Goal: Book appointment/travel/reservation

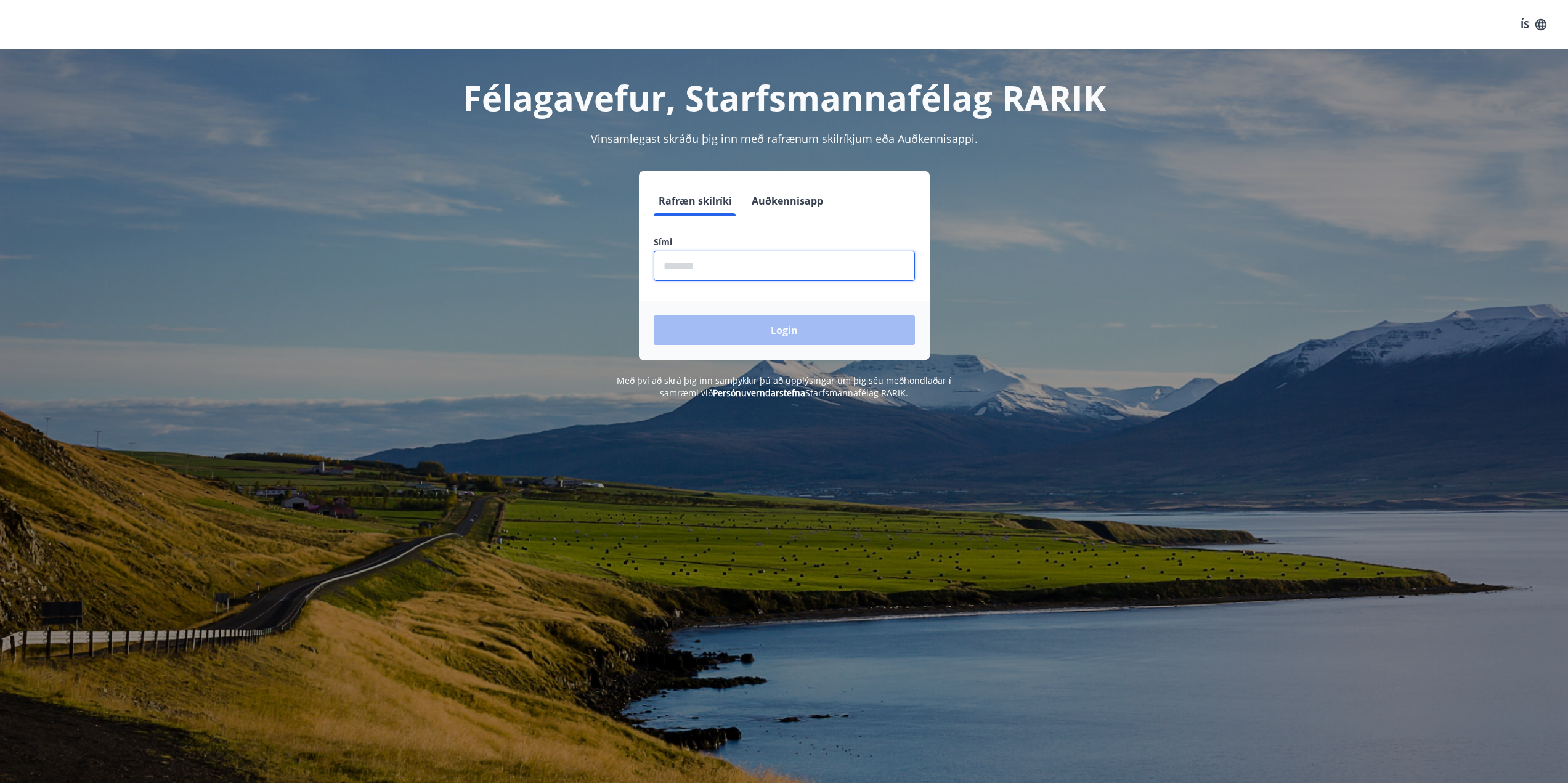
click at [715, 260] on input "phone" at bounding box center [784, 266] width 261 height 30
type input "********"
click at [805, 324] on button "Login" at bounding box center [784, 330] width 261 height 29
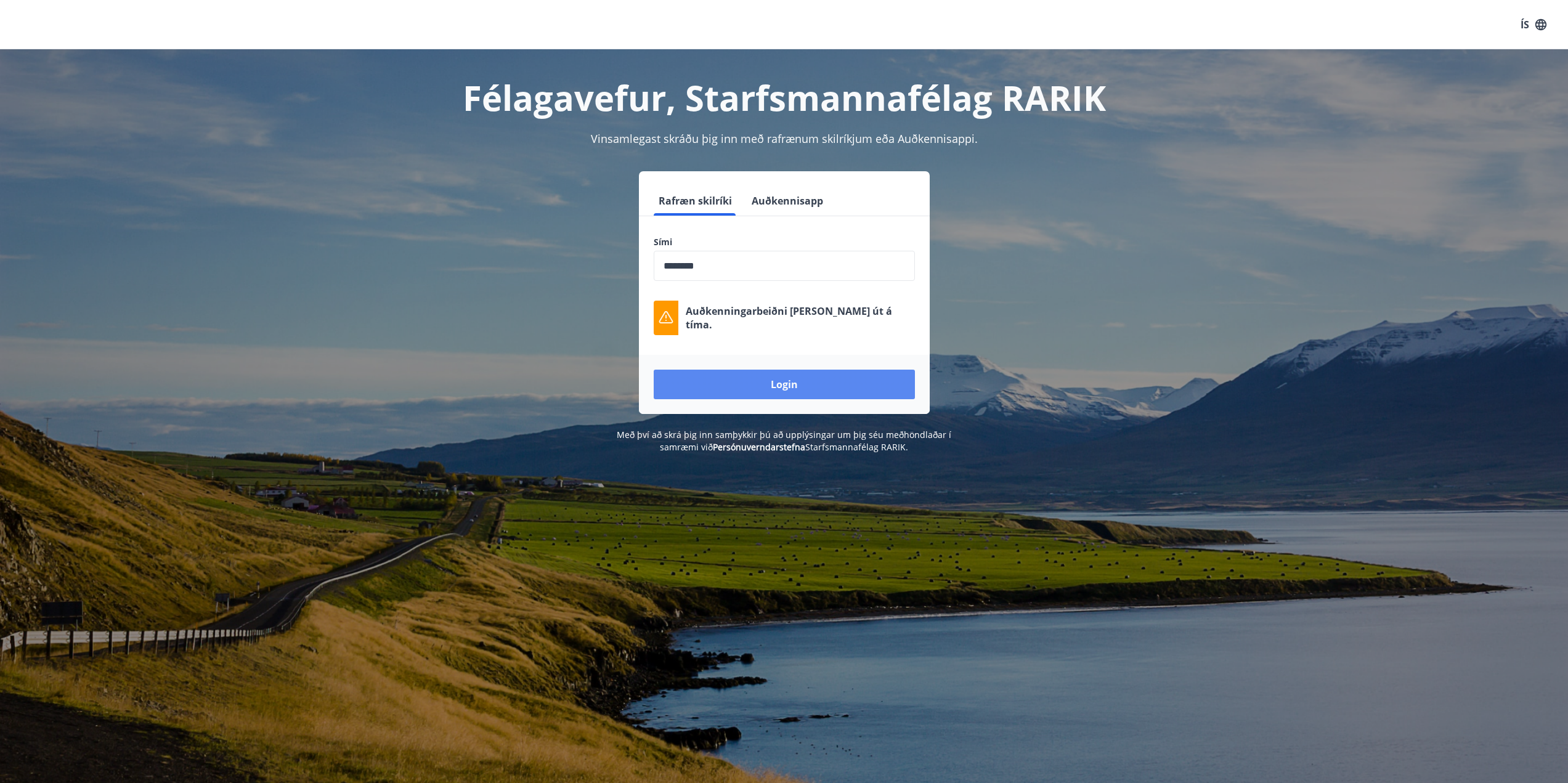
click at [805, 390] on button "Login" at bounding box center [784, 384] width 261 height 29
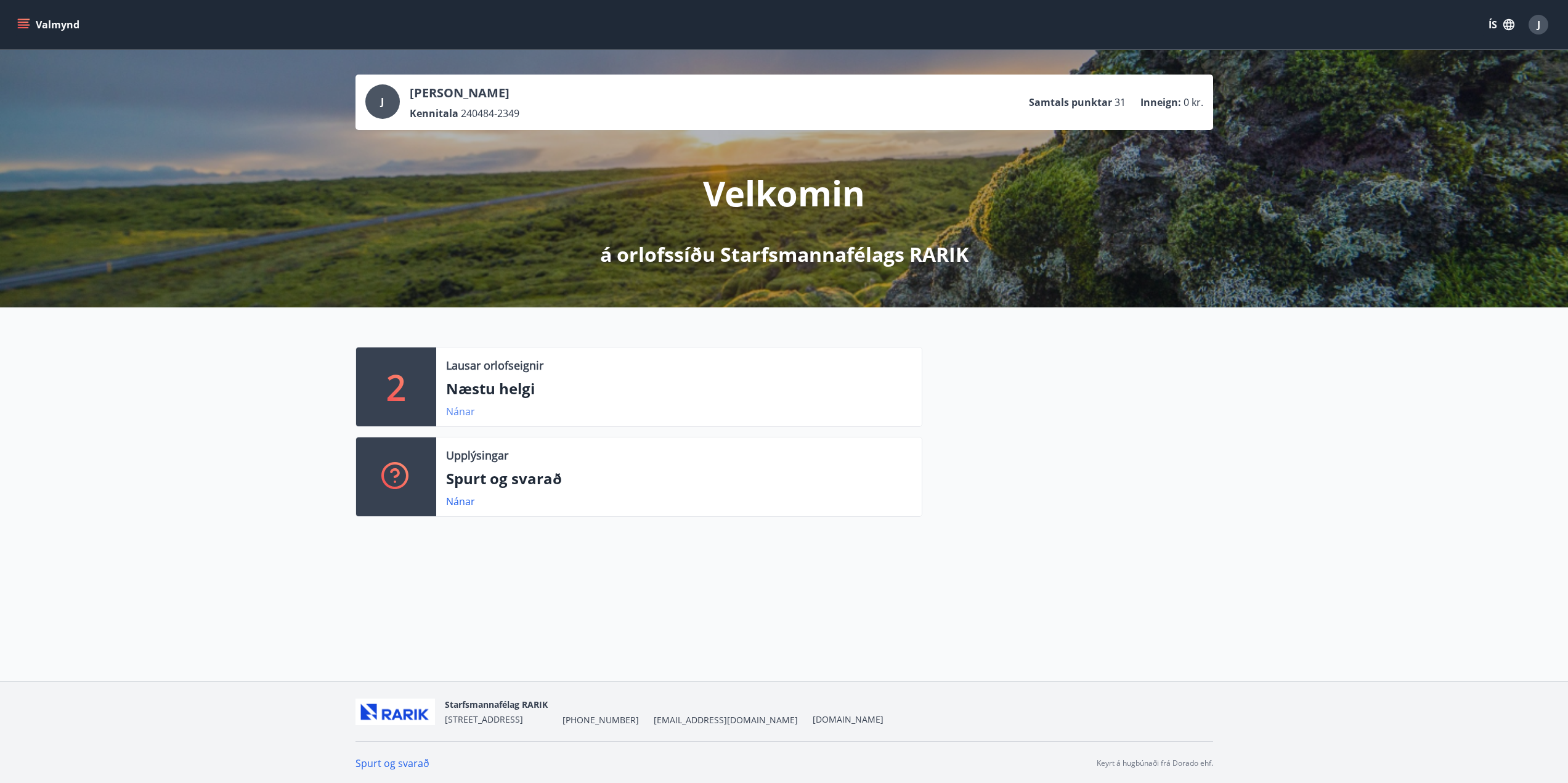
click at [458, 413] on link "Nánar" at bounding box center [460, 411] width 29 height 14
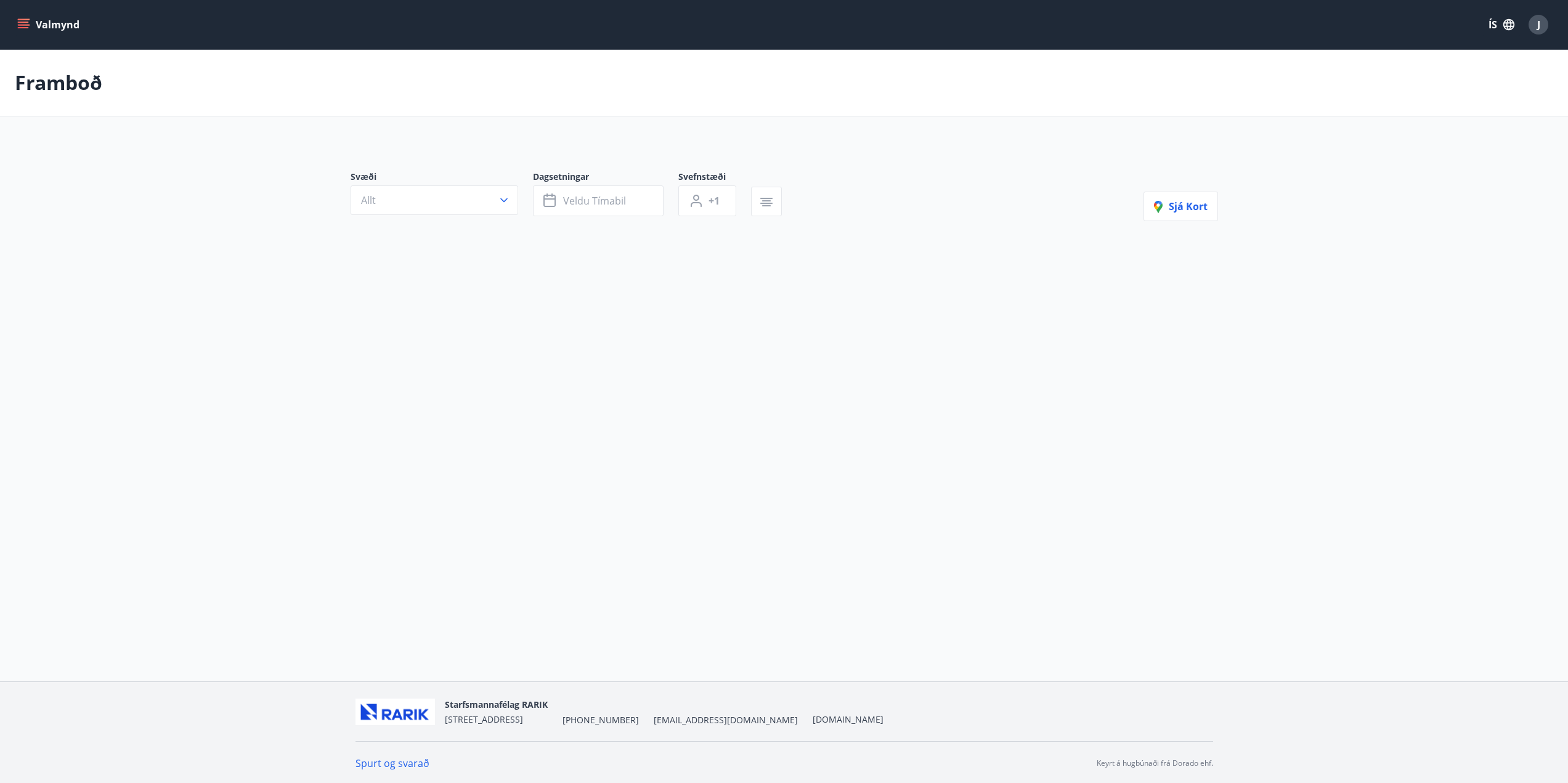
type input "*"
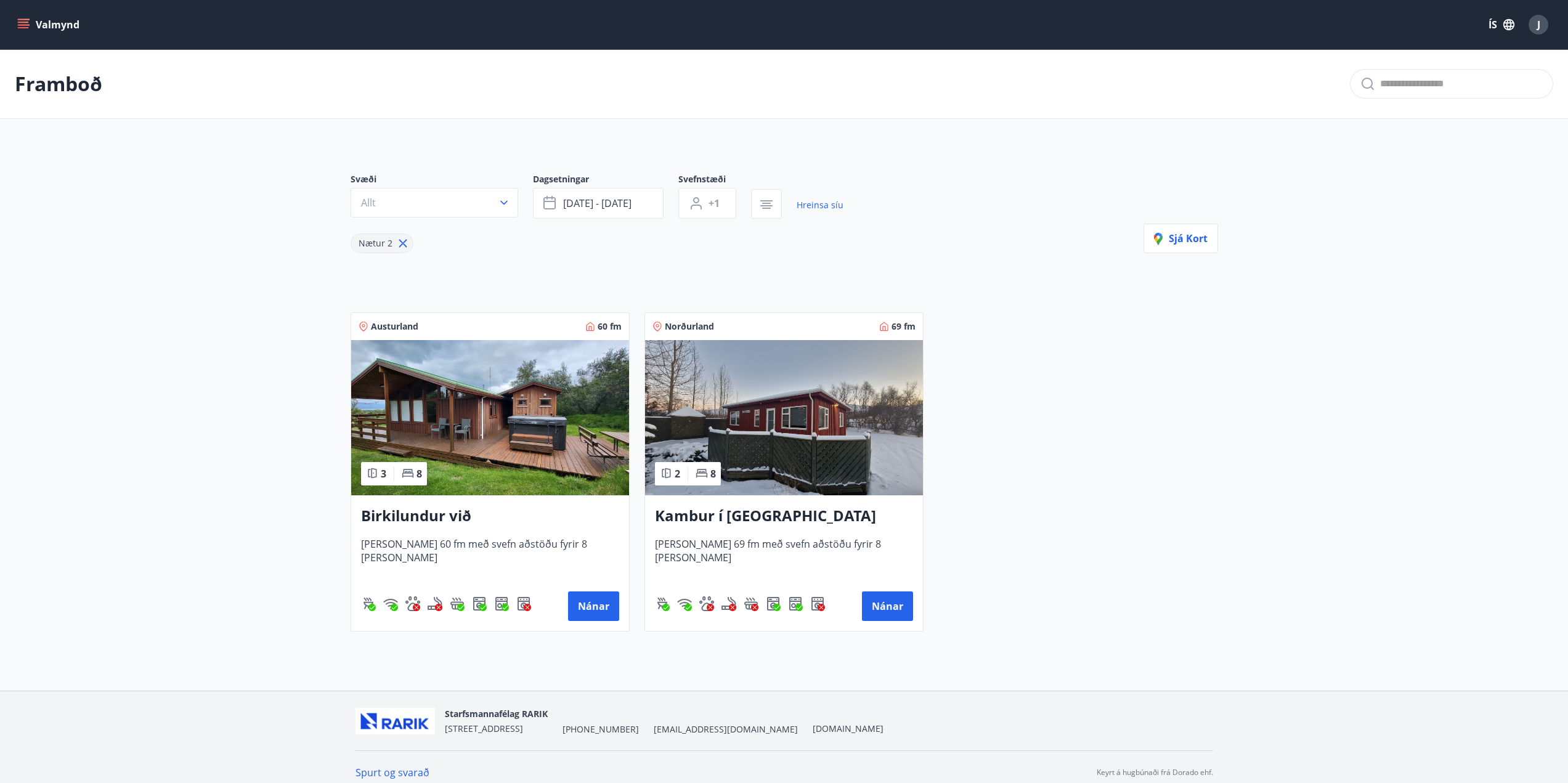
scroll to position [11, 0]
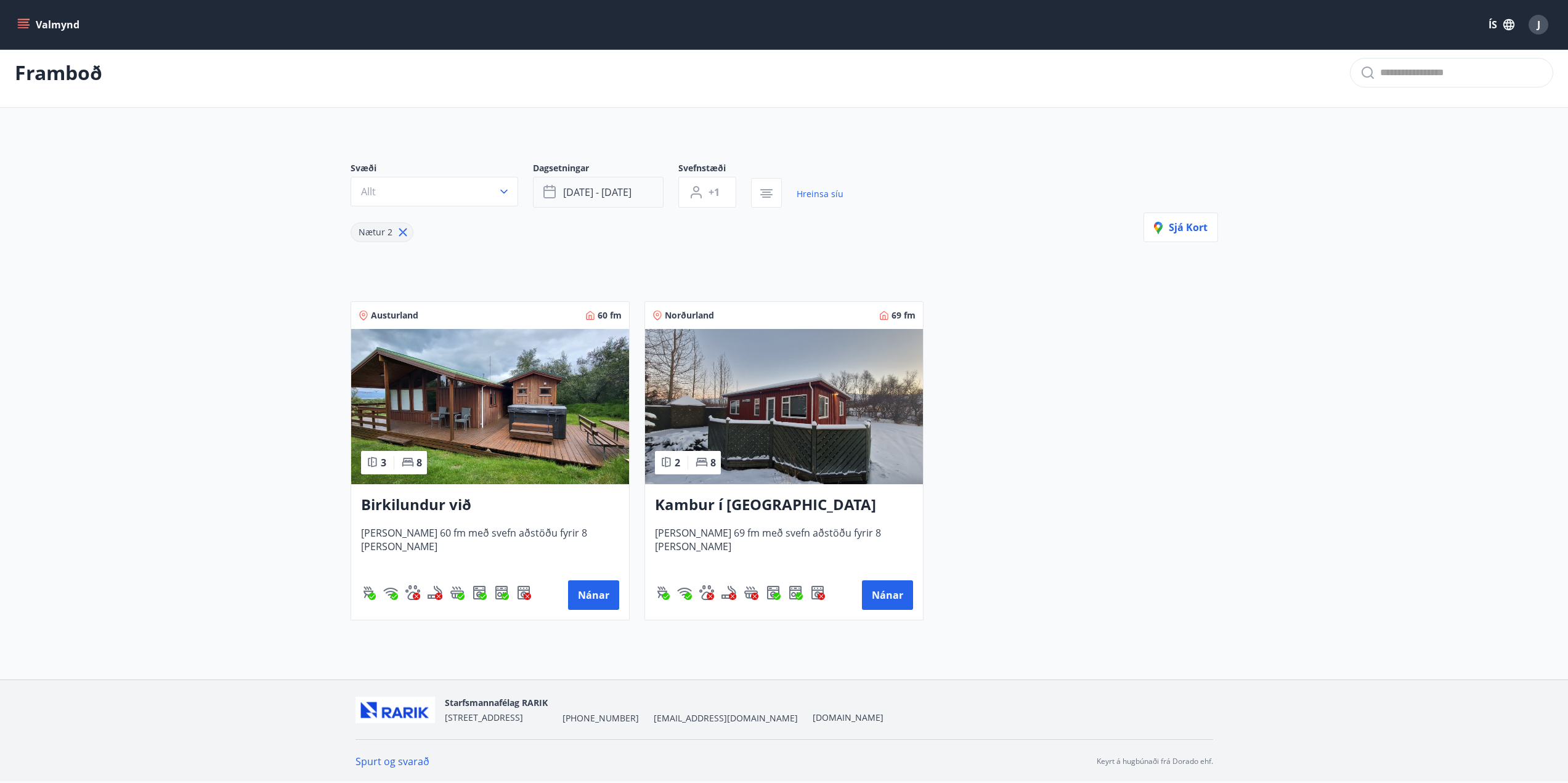
click at [643, 193] on button "[DATE] - [DATE]" at bounding box center [598, 192] width 131 height 31
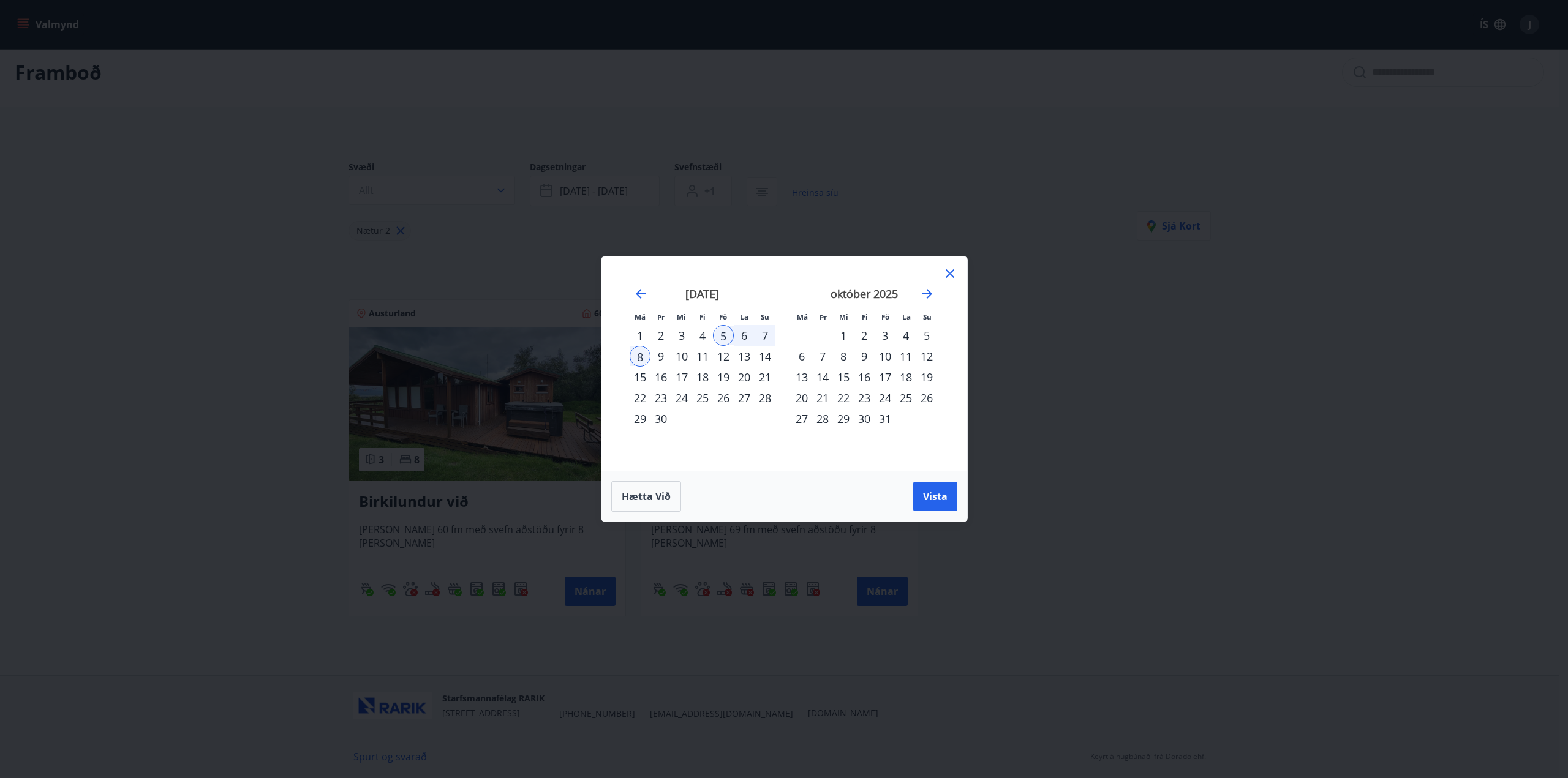
click at [640, 336] on div "1" at bounding box center [640, 335] width 21 height 21
click at [727, 335] on div "5" at bounding box center [723, 335] width 21 height 21
click at [945, 498] on span "Vista" at bounding box center [936, 496] width 25 height 14
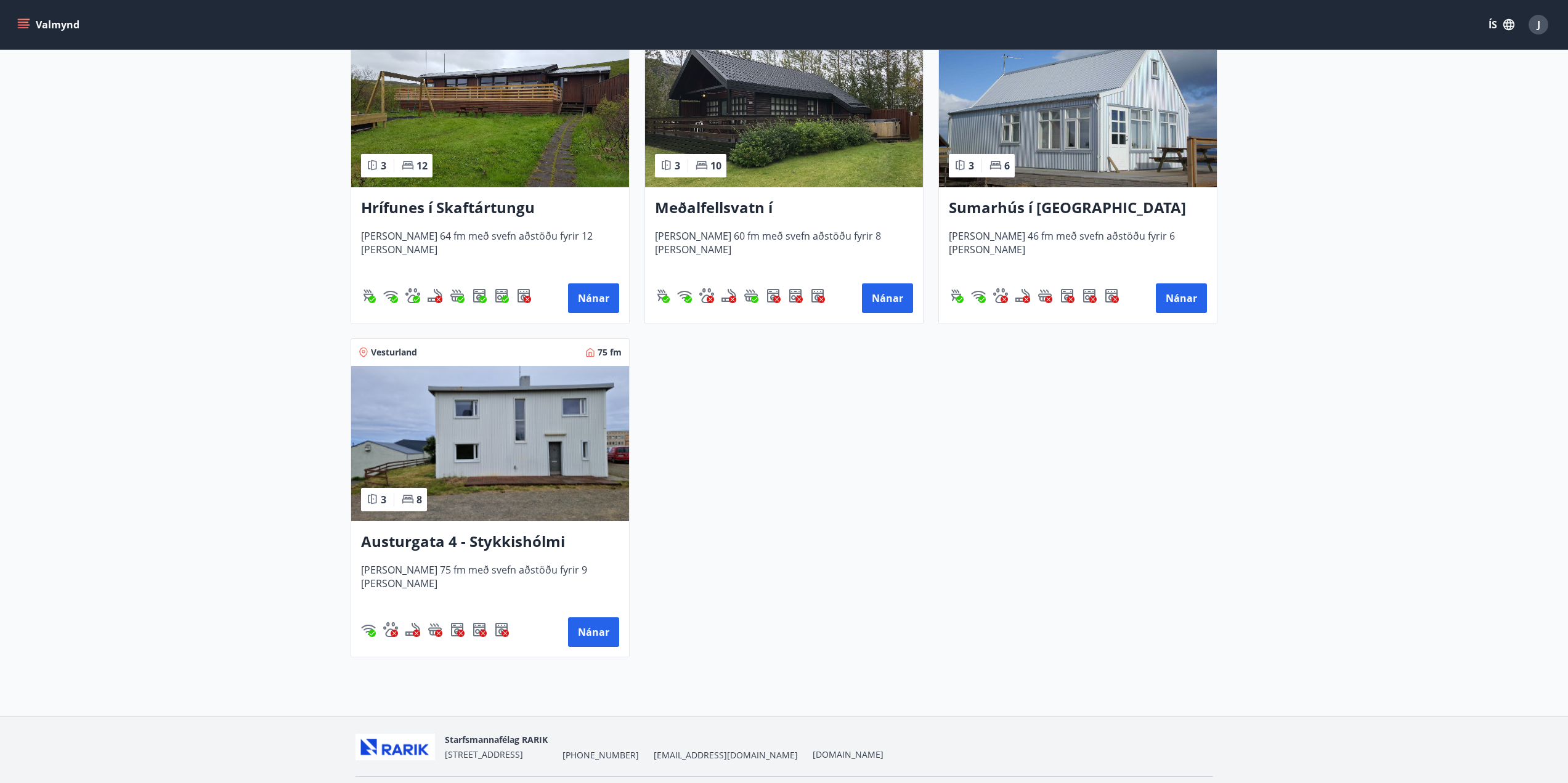
scroll to position [679, 0]
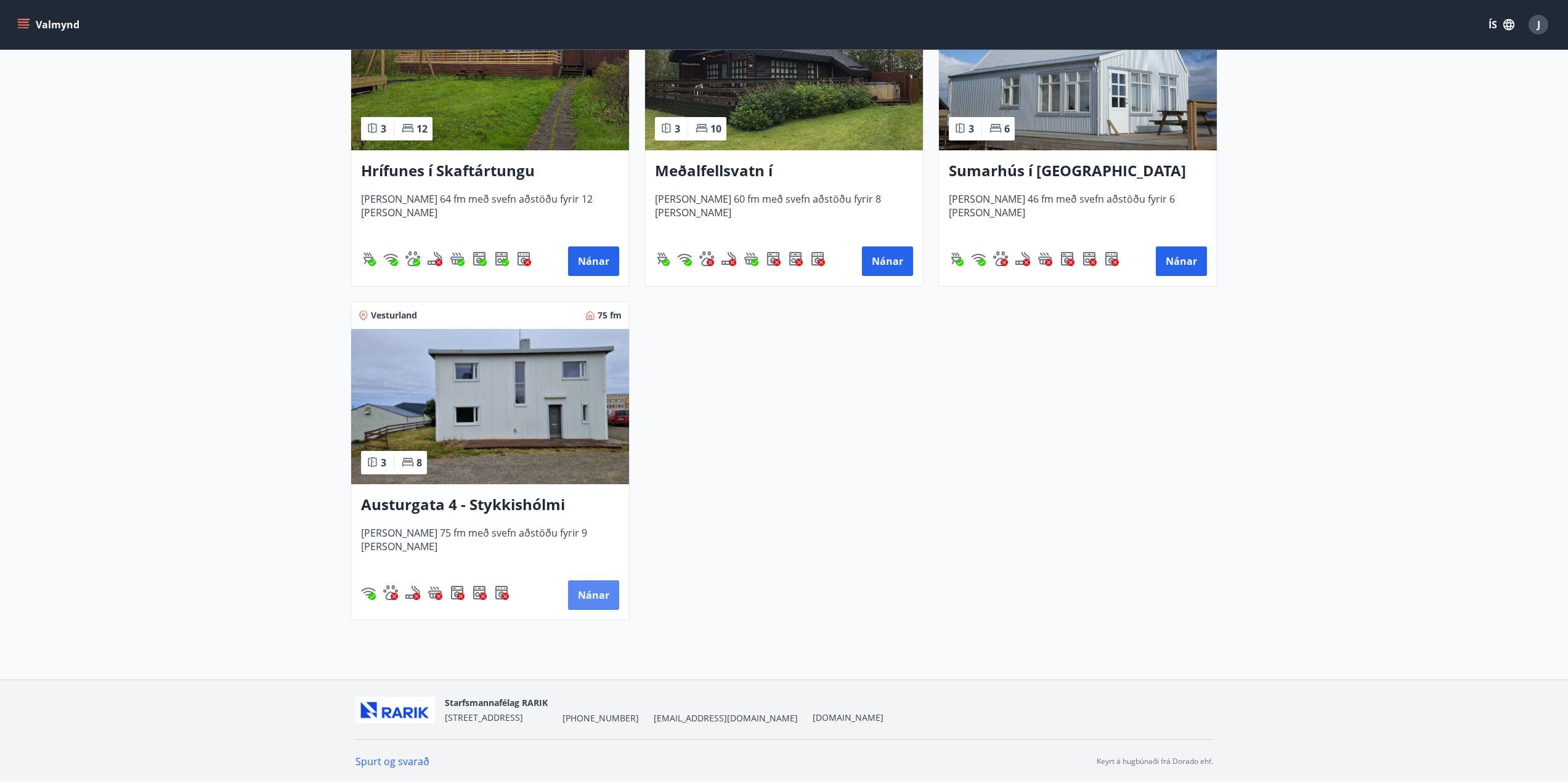
click at [603, 601] on button "Nánar" at bounding box center [594, 595] width 51 height 29
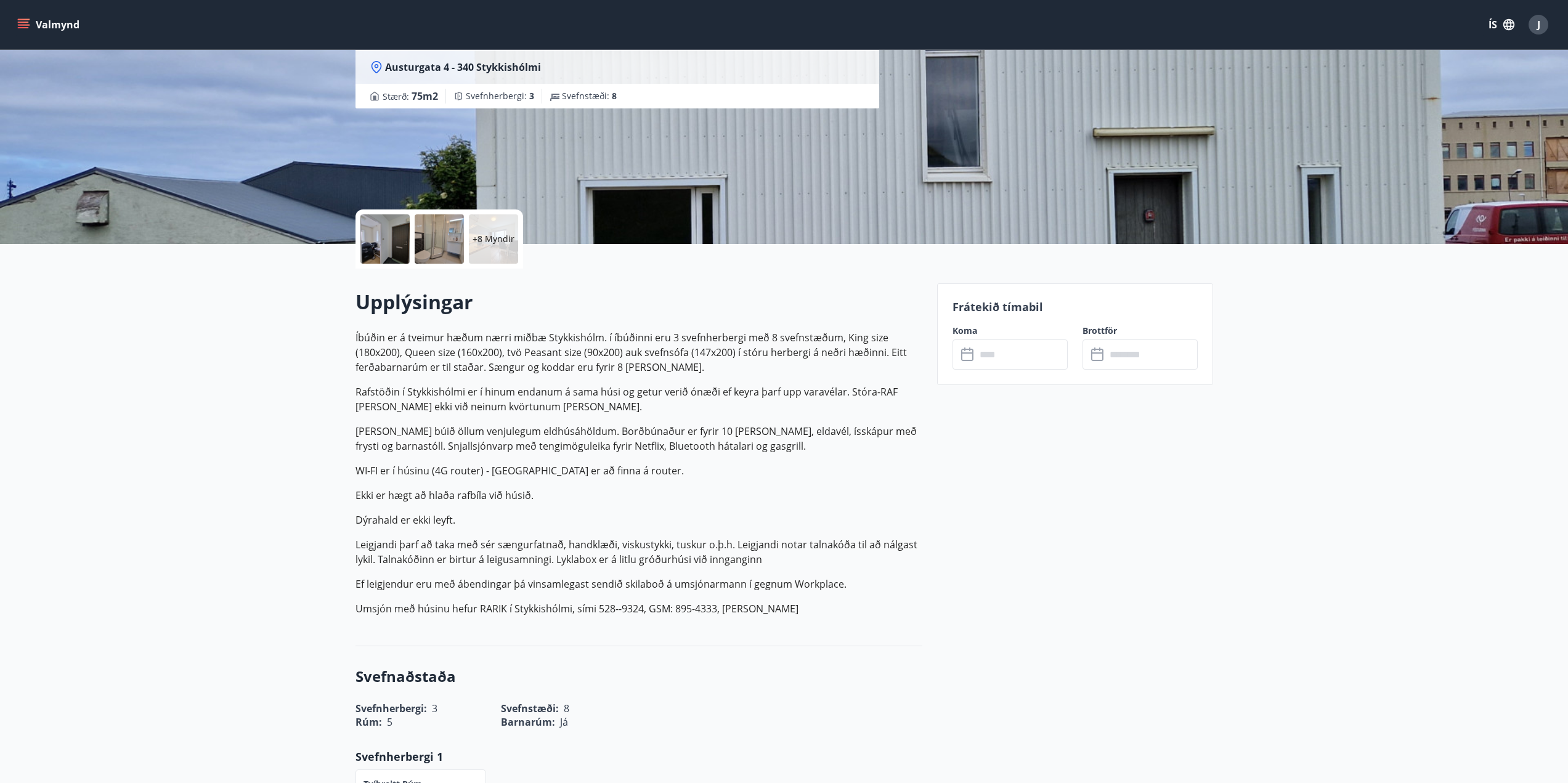
scroll to position [123, 0]
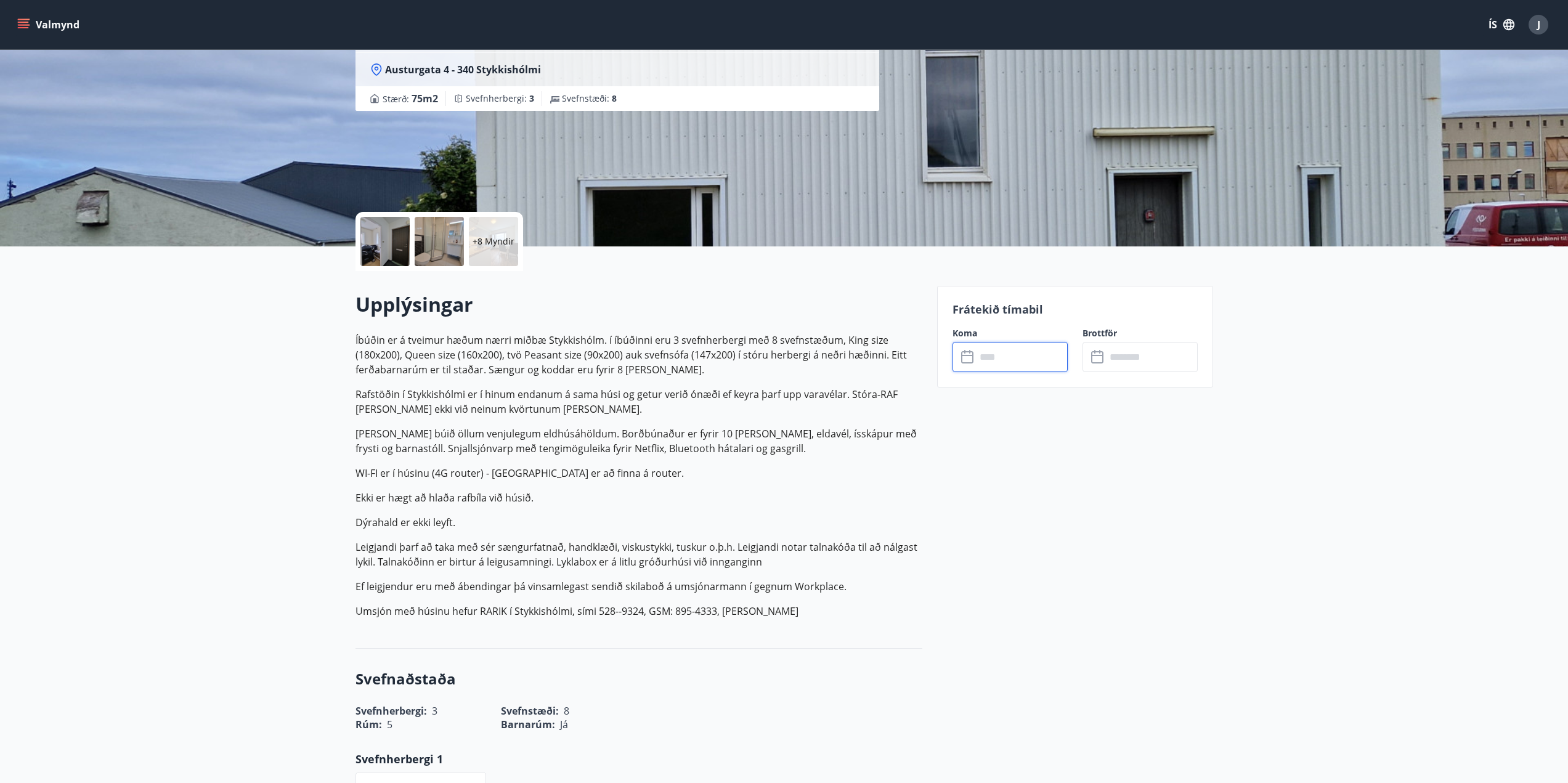
click at [997, 363] on input "text" at bounding box center [1021, 357] width 92 height 30
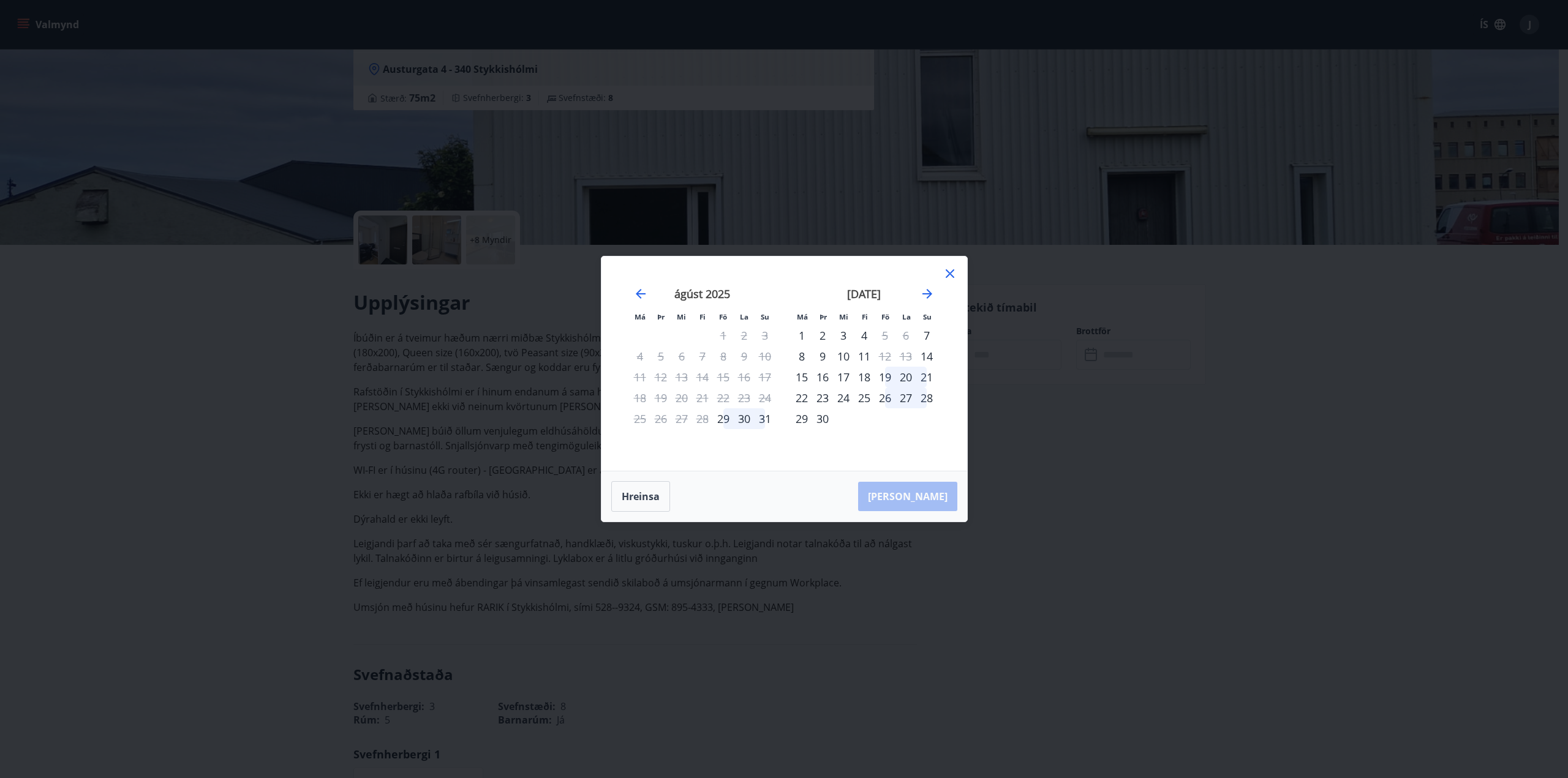
click at [801, 338] on div "1" at bounding box center [802, 335] width 21 height 21
click at [884, 338] on div "5" at bounding box center [885, 335] width 21 height 21
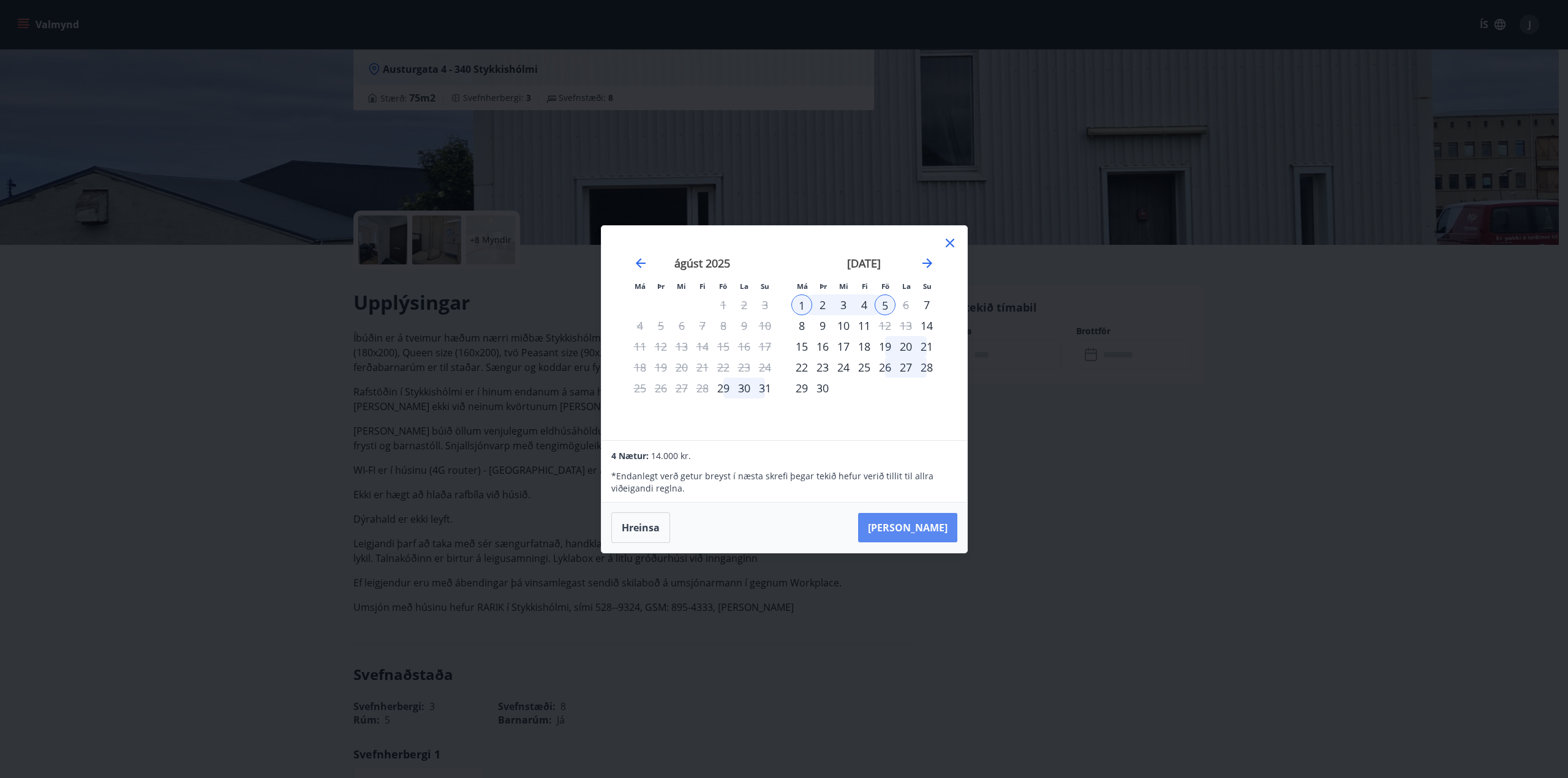
click at [919, 523] on button "[PERSON_NAME]" at bounding box center [908, 528] width 99 height 29
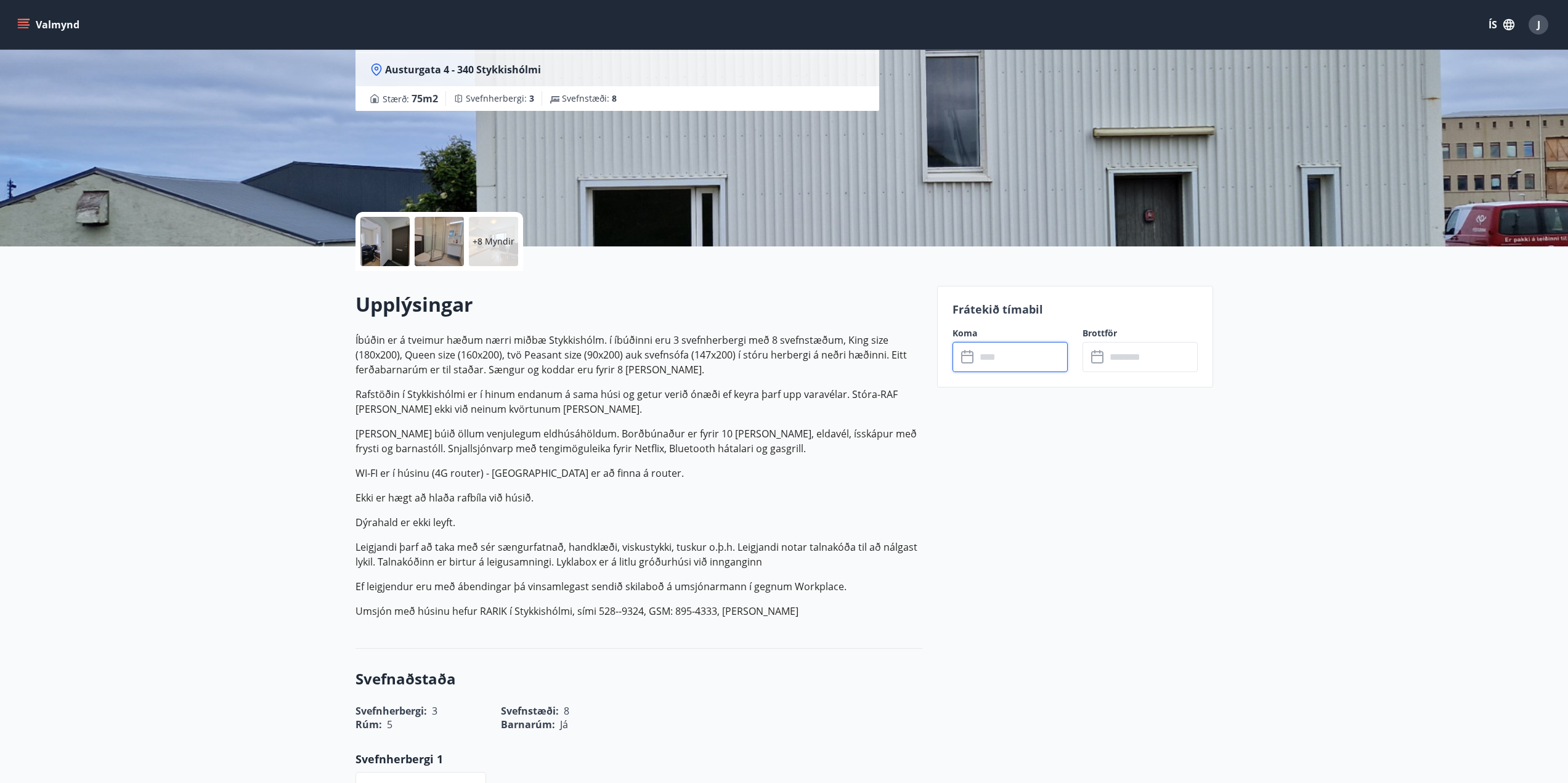
type input "******"
click at [1142, 470] on button "Greiða" at bounding box center [1140, 470] width 115 height 29
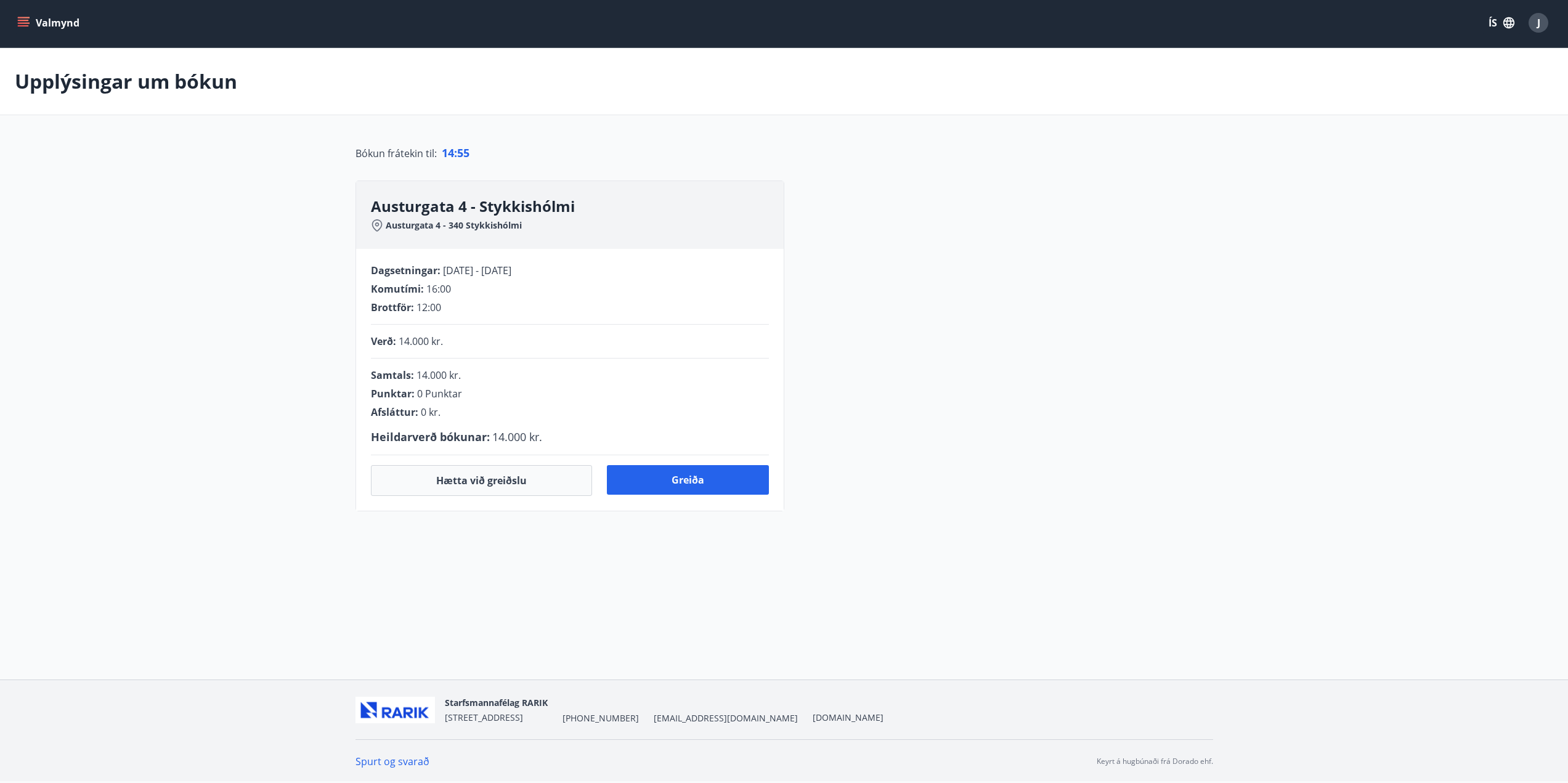
scroll to position [32, 0]
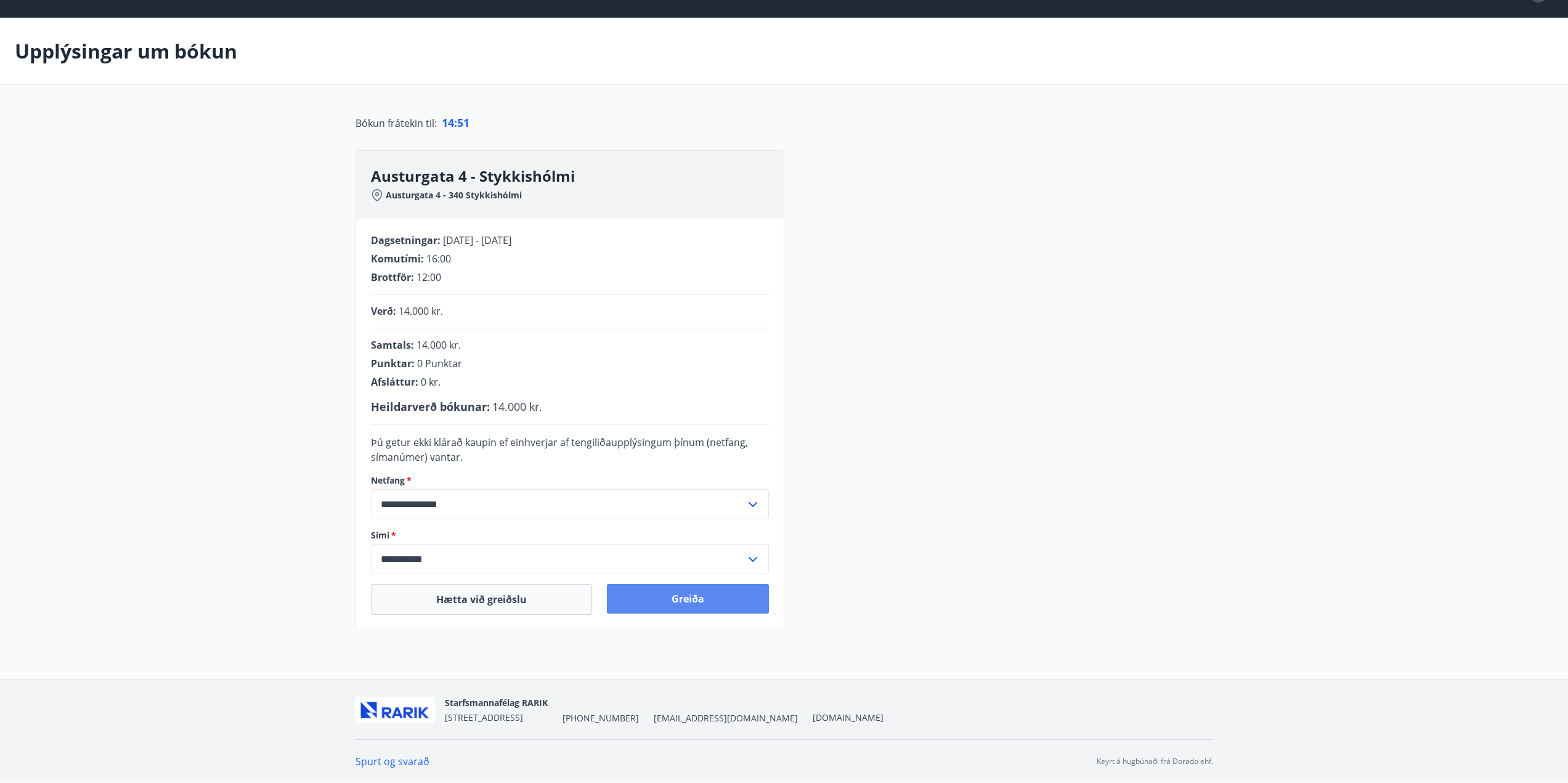
click at [708, 599] on button "Greiða" at bounding box center [688, 598] width 162 height 29
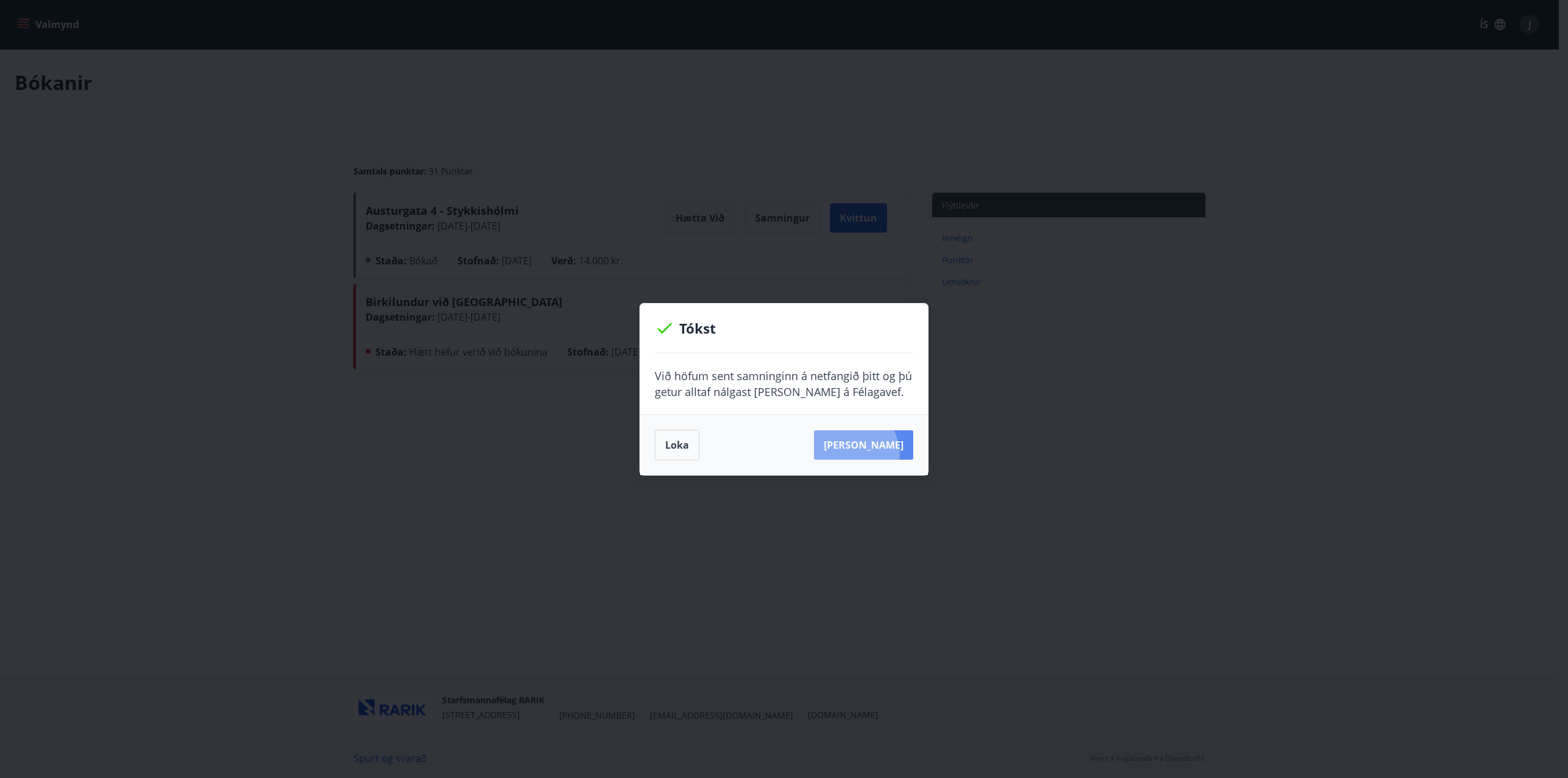
click at [865, 454] on button "[PERSON_NAME]" at bounding box center [864, 444] width 99 height 29
click at [664, 441] on button "Loka" at bounding box center [677, 444] width 45 height 30
